Goal: Task Accomplishment & Management: Use online tool/utility

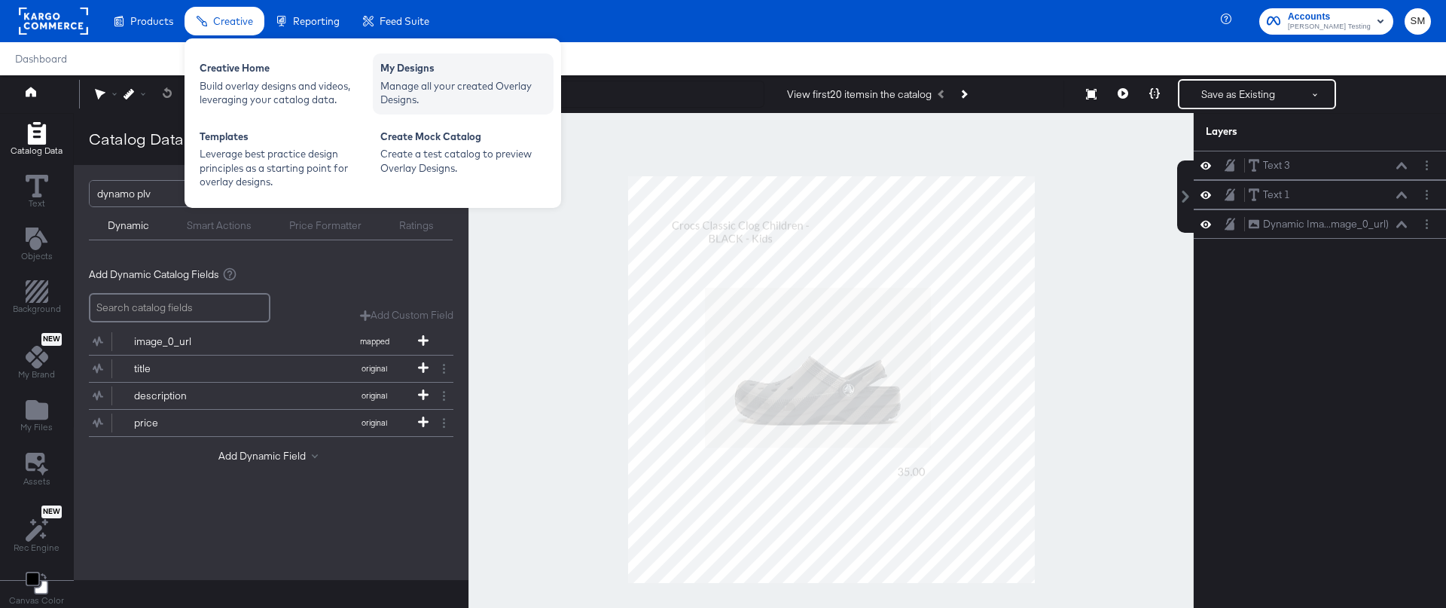
click at [415, 72] on div "My Designs" at bounding box center [463, 70] width 166 height 18
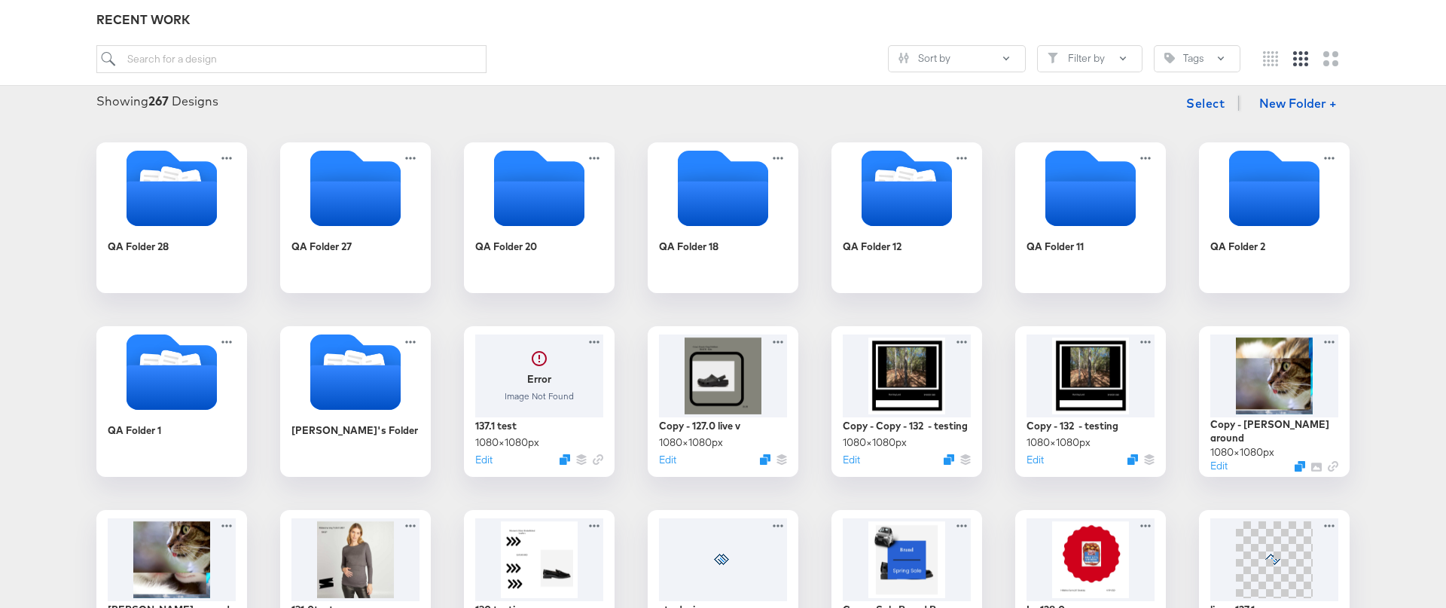
scroll to position [194, 0]
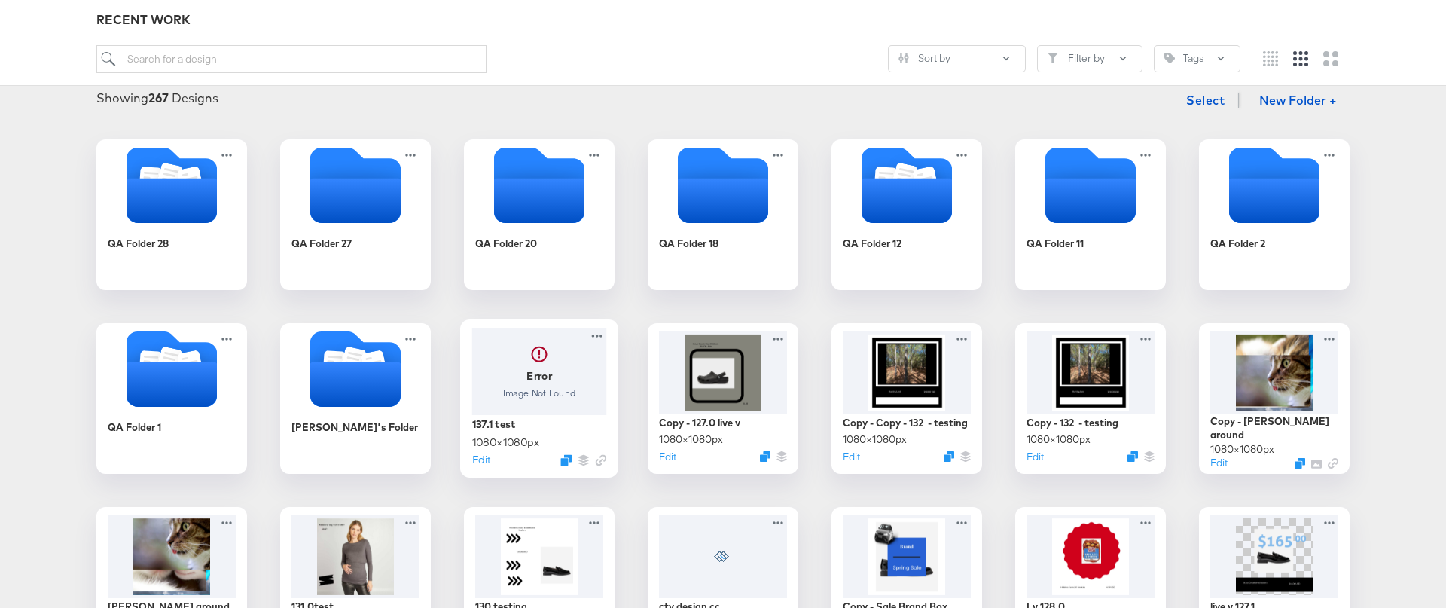
click at [540, 401] on div at bounding box center [539, 371] width 135 height 87
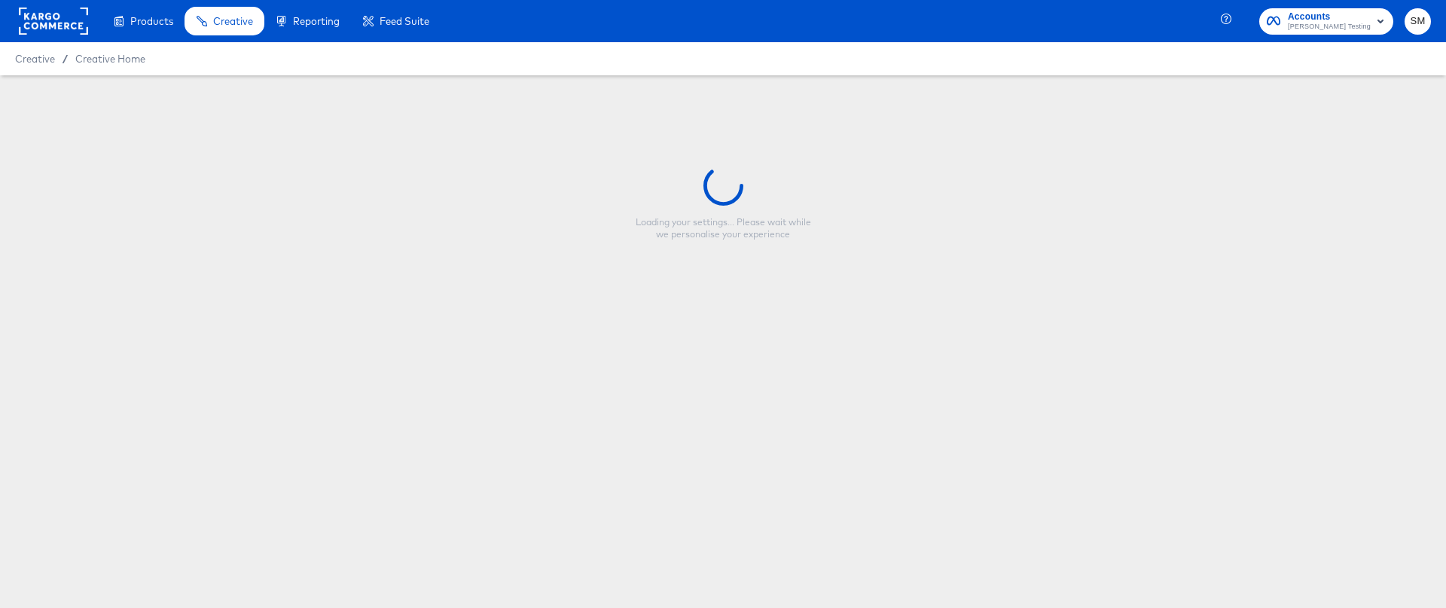
type input "137.1 test"
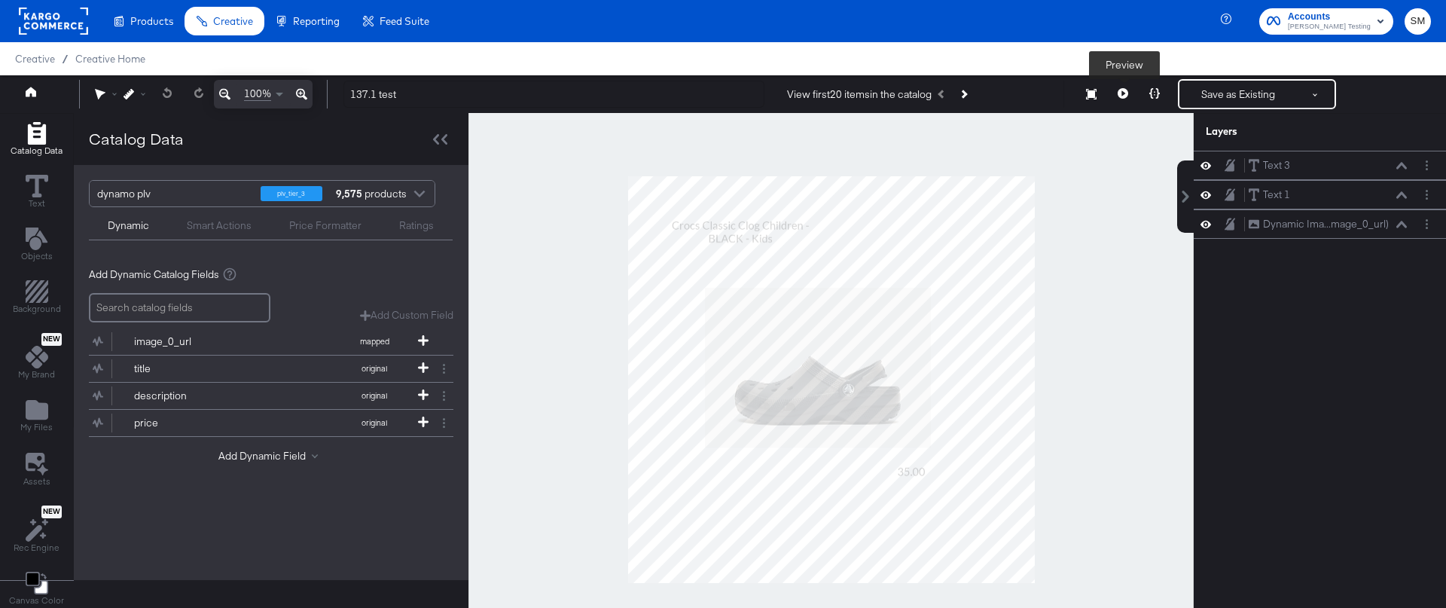
click at [1119, 94] on icon at bounding box center [1122, 93] width 11 height 11
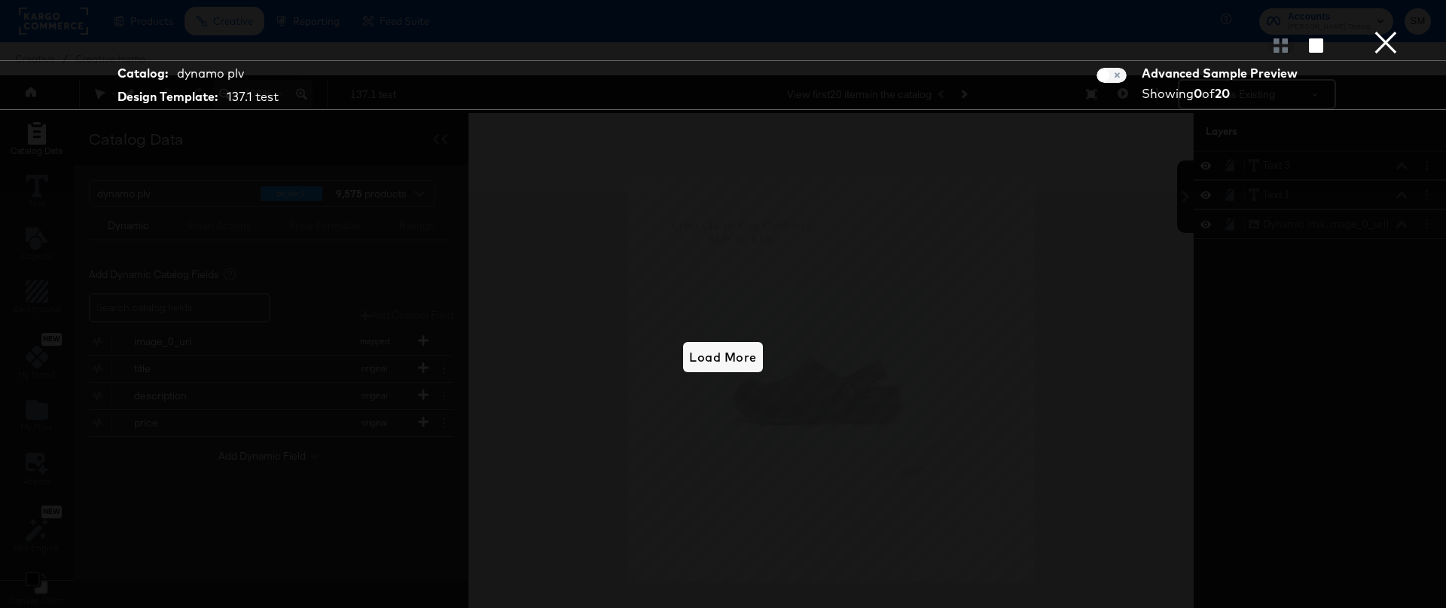
scroll to position [38, 0]
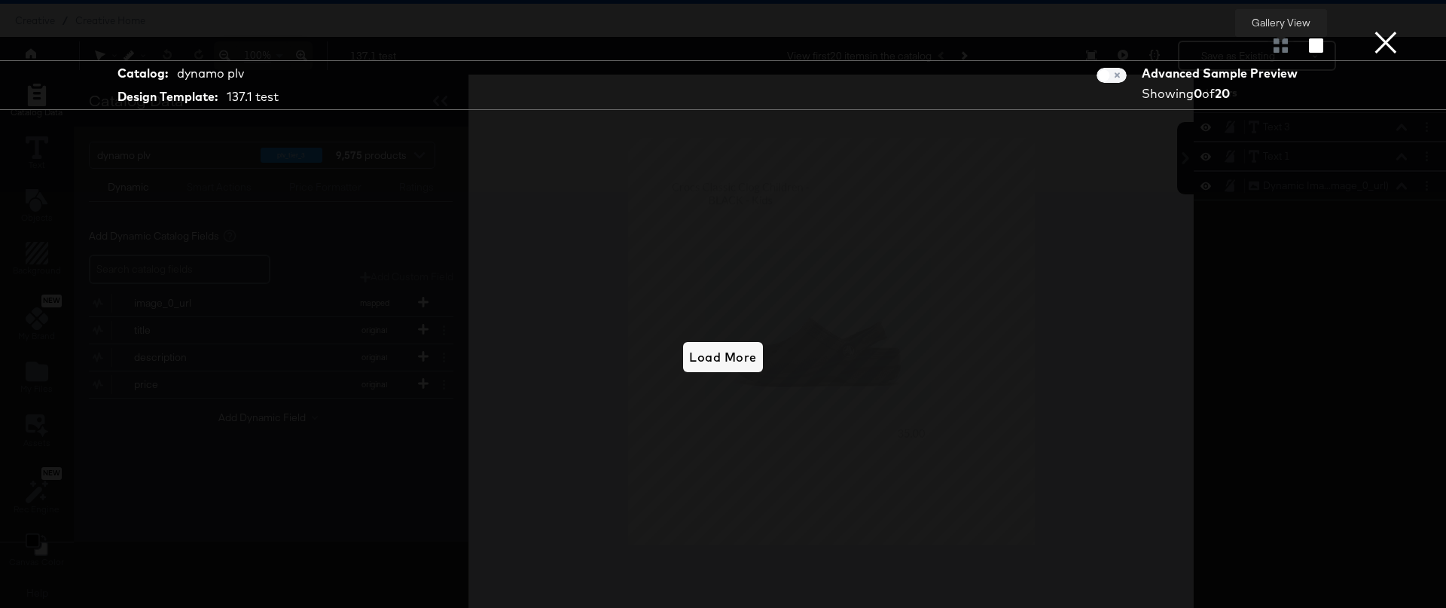
click at [1276, 48] on div at bounding box center [1280, 45] width 26 height 15
click at [1279, 47] on div at bounding box center [1280, 45] width 26 height 15
click at [1383, 30] on button "×" at bounding box center [1386, 15] width 30 height 30
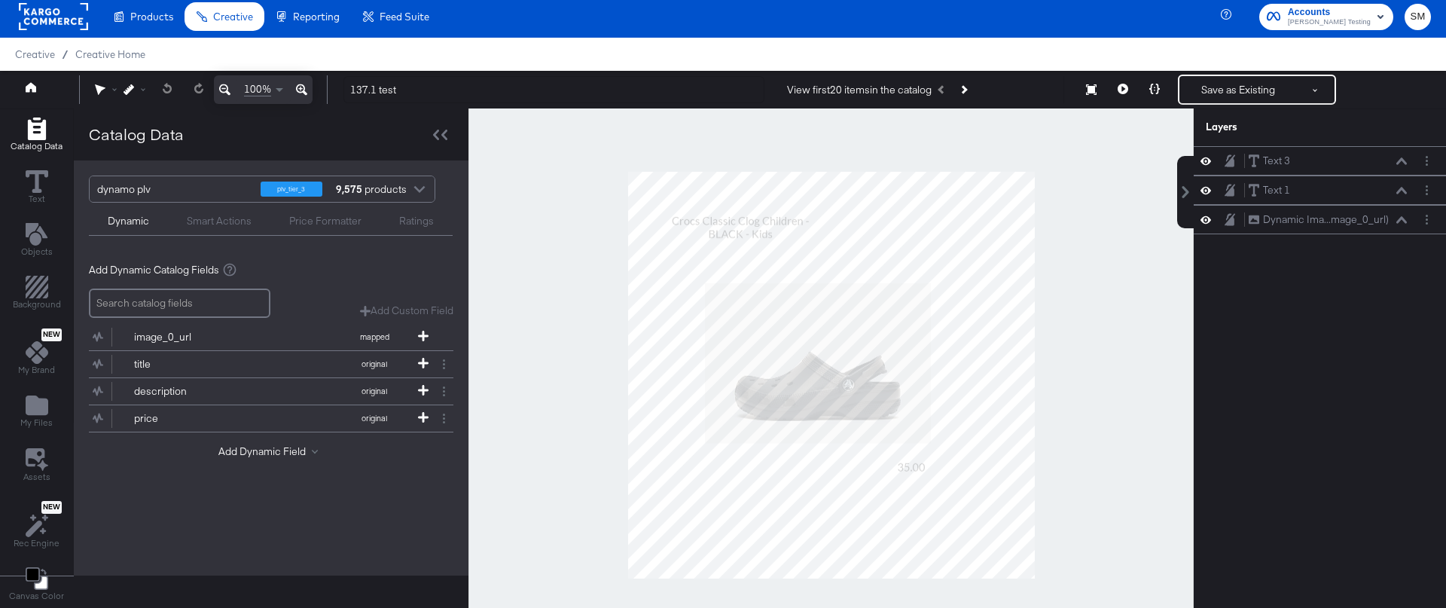
scroll to position [10, 0]
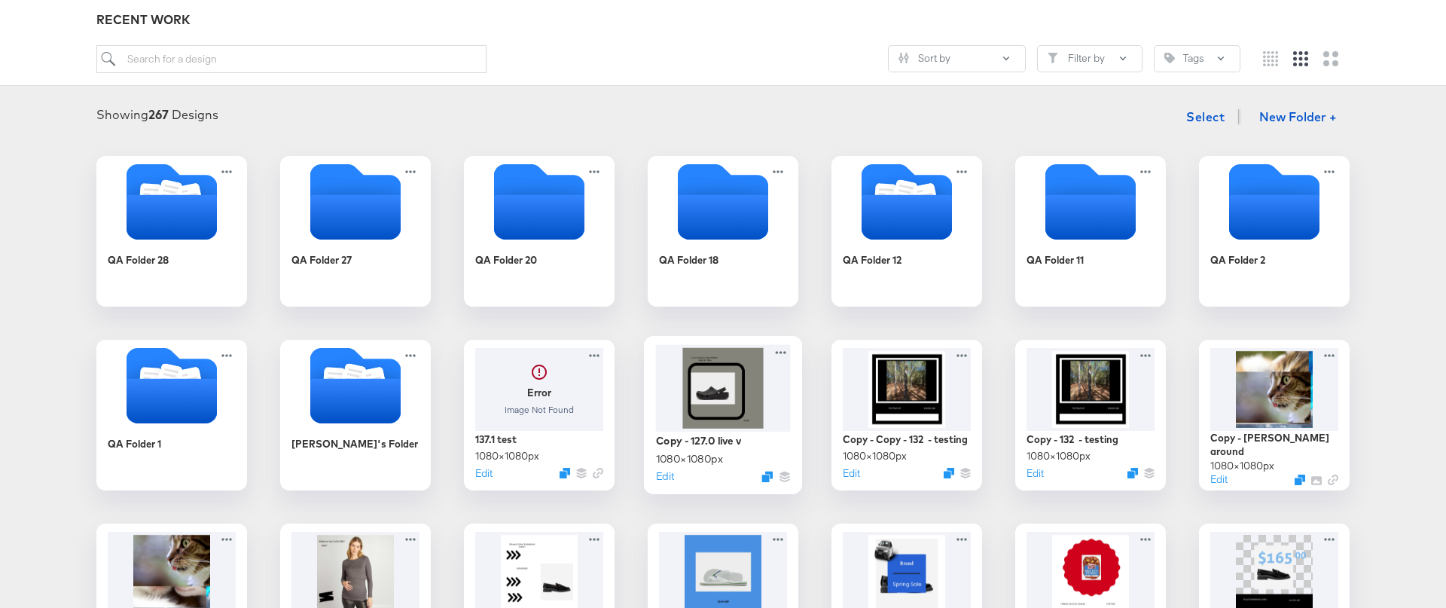
scroll to position [178, 0]
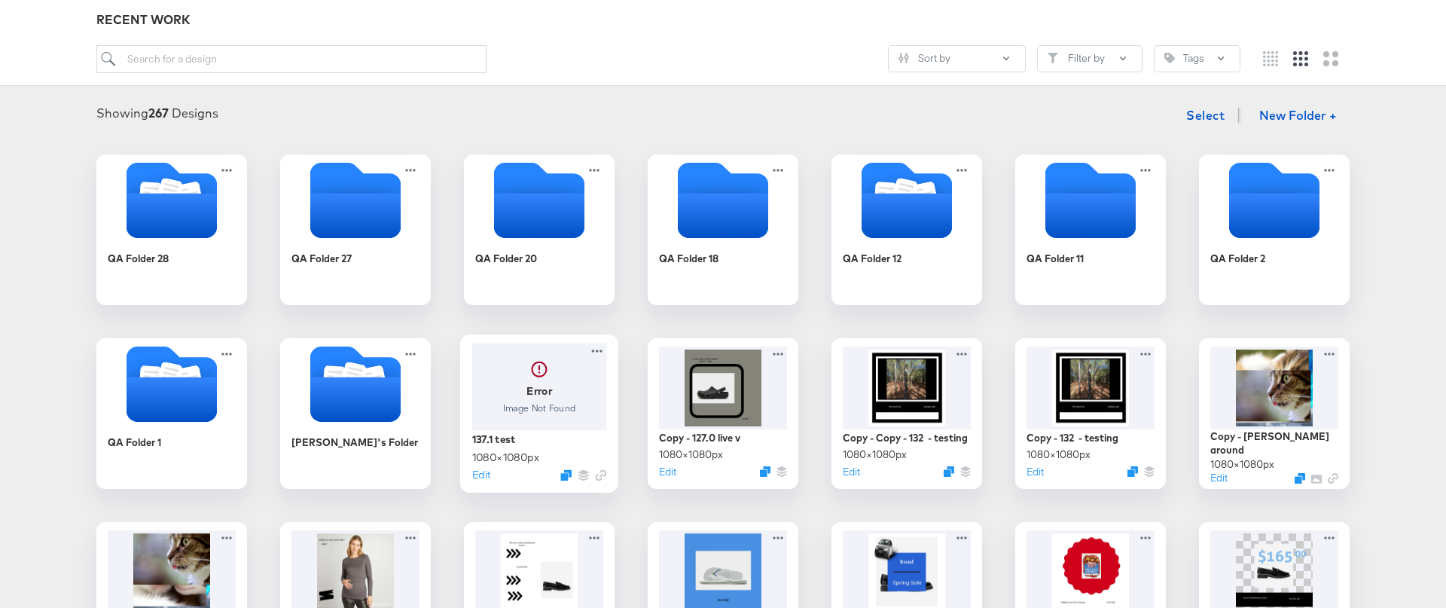
click at [558, 416] on div at bounding box center [539, 386] width 135 height 87
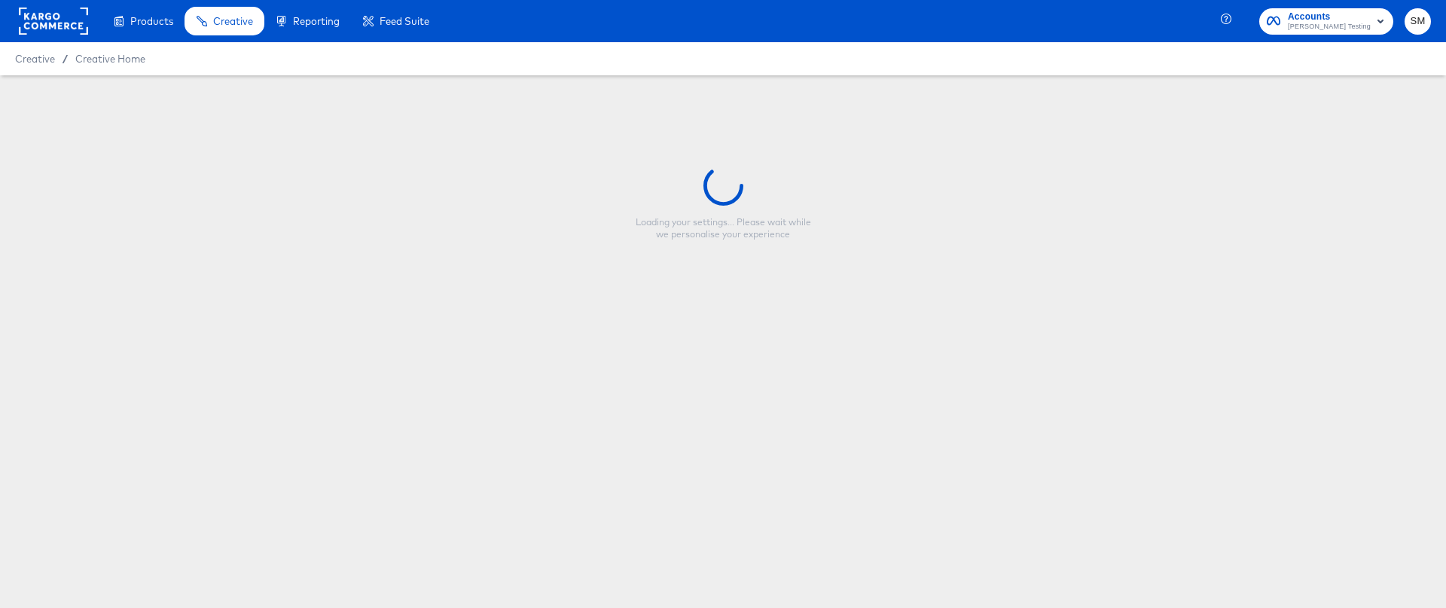
type input "137.1 test"
